Goal: Task Accomplishment & Management: Manage account settings

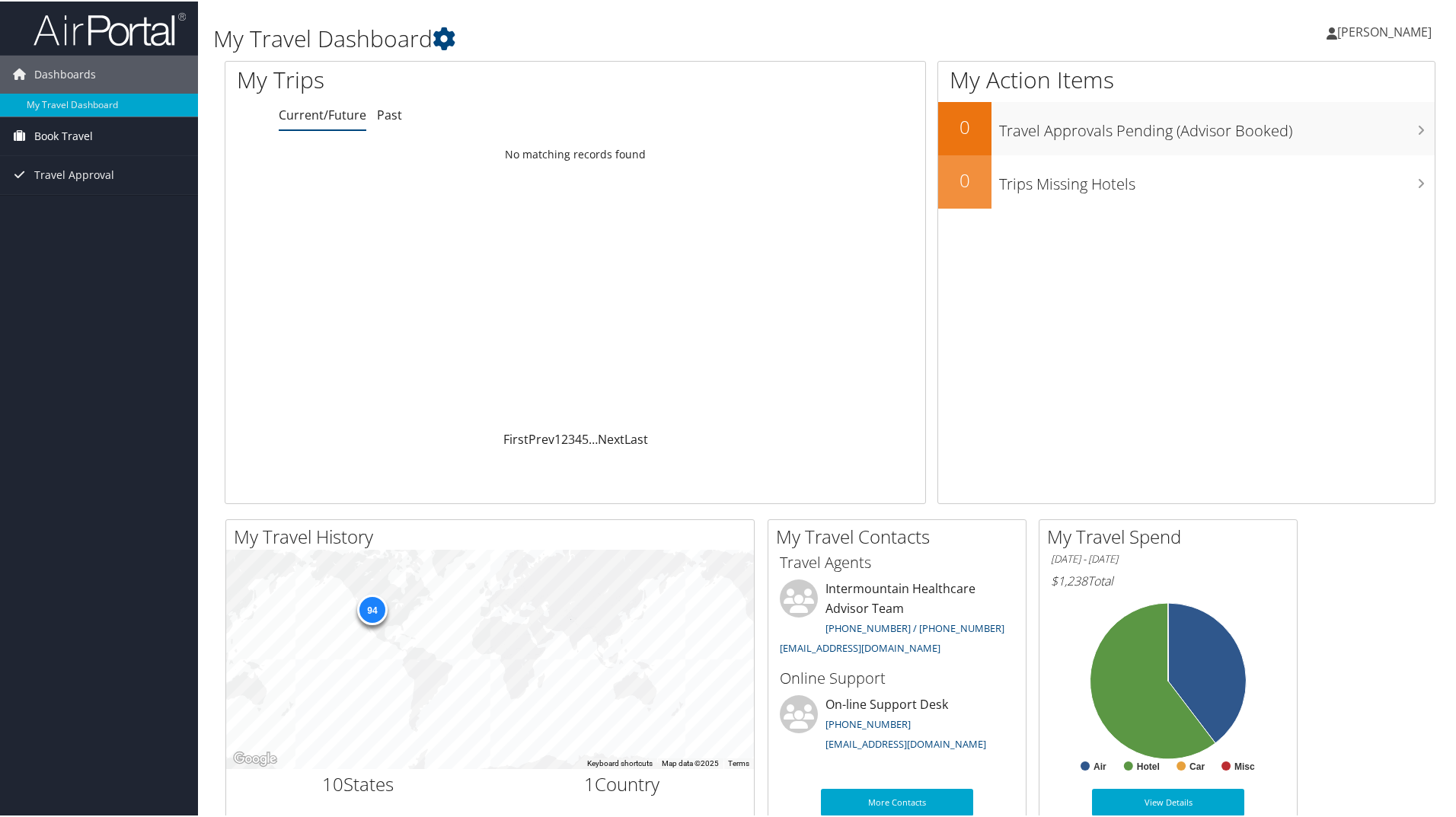
click at [80, 134] on span "Book Travel" at bounding box center [63, 134] width 59 height 38
click at [89, 189] on link "Book/Manage Online Trips" at bounding box center [98, 187] width 198 height 23
click at [1402, 27] on span "[PERSON_NAME]" at bounding box center [1384, 30] width 95 height 16
click at [1285, 245] on link "Sign Out" at bounding box center [1344, 248] width 170 height 26
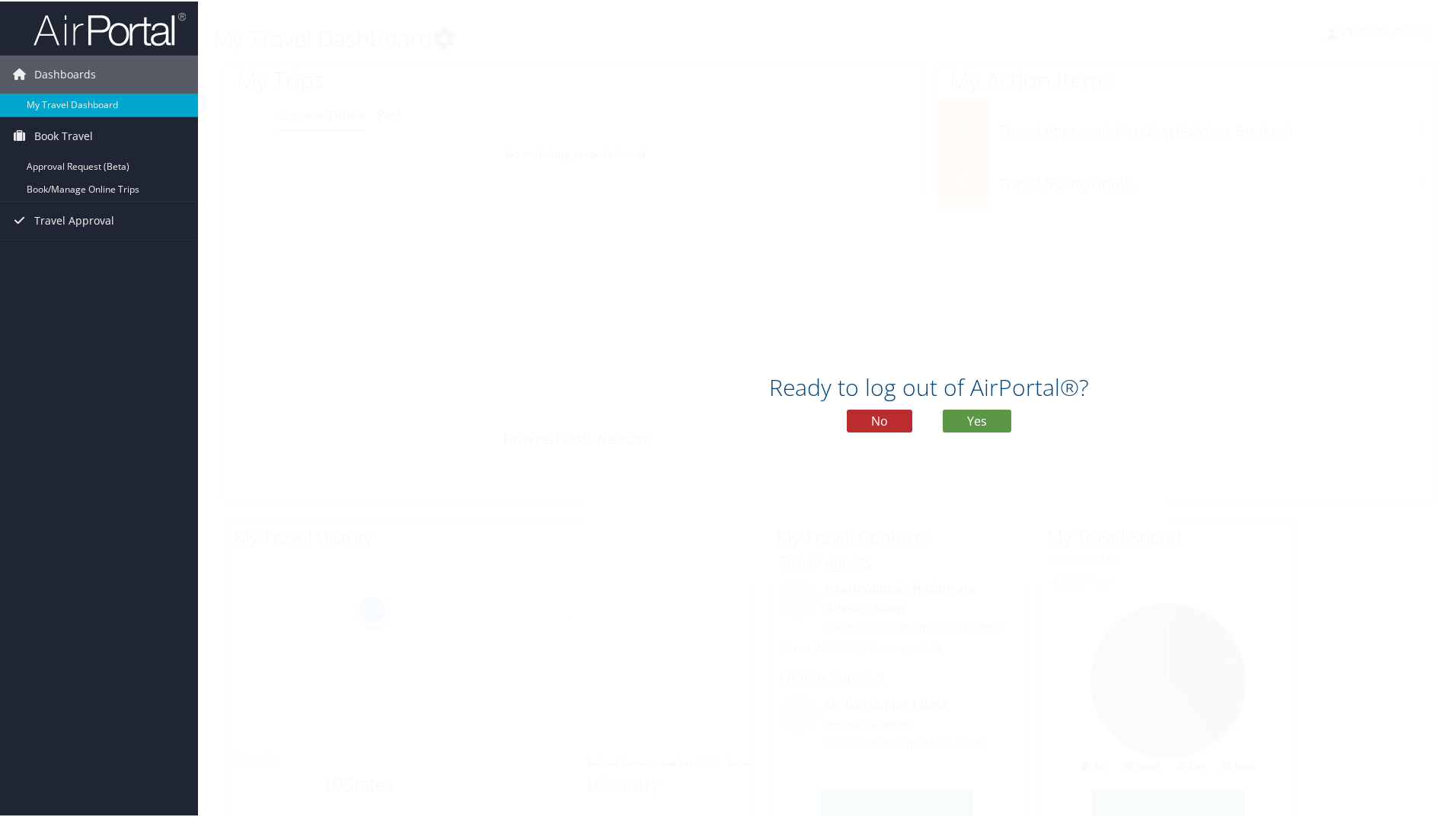
click at [1012, 420] on div "Ready to log out of AirPortal®? No Yes" at bounding box center [929, 407] width 1462 height 78
click at [965, 412] on button "Yes" at bounding box center [977, 419] width 69 height 23
